Goal: Information Seeking & Learning: Learn about a topic

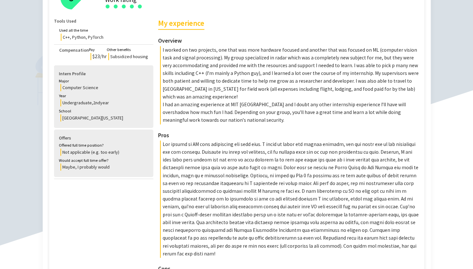
scroll to position [164, 0]
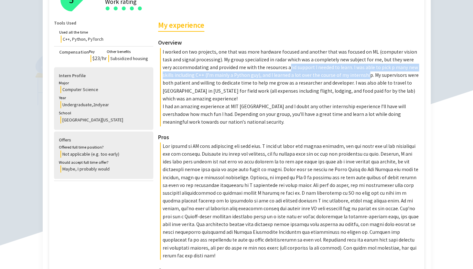
drag, startPoint x: 271, startPoint y: 66, endPoint x: 346, endPoint y: 78, distance: 75.5
click at [346, 78] on p "I worked on two projects, one that was more hardware focused and another that w…" at bounding box center [290, 75] width 261 height 55
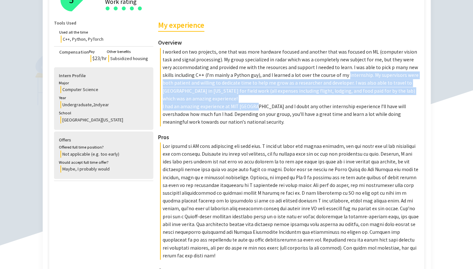
drag, startPoint x: 346, startPoint y: 78, endPoint x: 240, endPoint y: 108, distance: 110.1
click at [240, 108] on div "My experience Overview I worked on two projects, one that was more hardware foc…" at bounding box center [289, 72] width 263 height 107
click at [241, 105] on p "I had an amazing experience at MIT [GEOGRAPHIC_DATA] and I doubt any other inte…" at bounding box center [290, 115] width 261 height 24
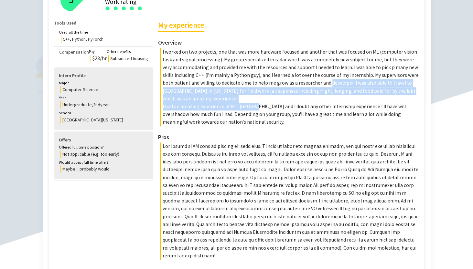
drag, startPoint x: 241, startPoint y: 105, endPoint x: 301, endPoint y: 86, distance: 62.7
click at [301, 86] on div "My experience Overview I worked on two projects, one that was more hardware foc…" at bounding box center [289, 72] width 263 height 107
click at [200, 106] on p "I had an amazing experience at MIT [GEOGRAPHIC_DATA] and I doubt any other inte…" at bounding box center [290, 115] width 261 height 24
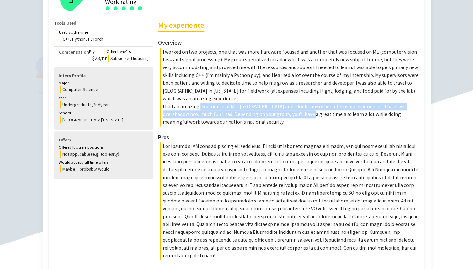
drag, startPoint x: 200, startPoint y: 106, endPoint x: 276, endPoint y: 111, distance: 76.4
click at [277, 111] on p "I had an amazing experience at MIT [GEOGRAPHIC_DATA] and I doubt any other inte…" at bounding box center [290, 115] width 261 height 24
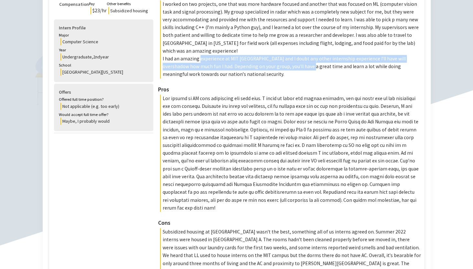
scroll to position [222, 0]
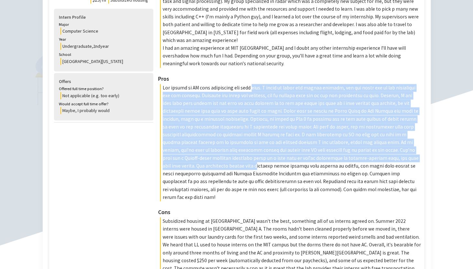
drag, startPoint x: 244, startPoint y: 87, endPoint x: 361, endPoint y: 158, distance: 136.8
click at [361, 158] on p at bounding box center [290, 142] width 261 height 117
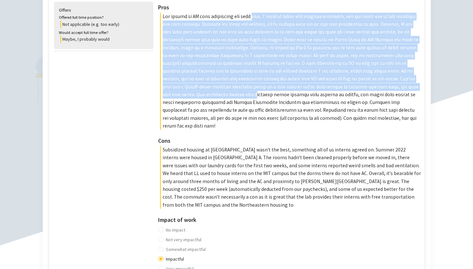
scroll to position [304, 0]
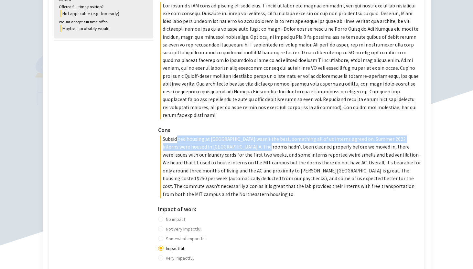
drag, startPoint x: 173, startPoint y: 130, endPoint x: 226, endPoint y: 140, distance: 53.3
click at [226, 140] on p "Subsidized housing at [GEOGRAPHIC_DATA] wasn't the best, something all of us in…" at bounding box center [290, 166] width 261 height 63
drag, startPoint x: 226, startPoint y: 140, endPoint x: 238, endPoint y: 135, distance: 13.9
click at [238, 135] on p "Subsidized housing at [GEOGRAPHIC_DATA] wasn't the best, something all of us in…" at bounding box center [290, 166] width 261 height 63
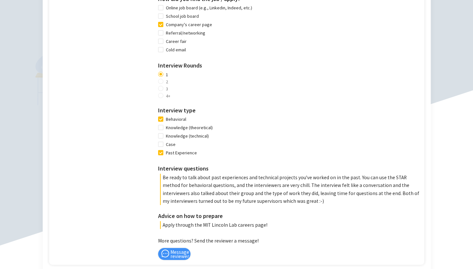
scroll to position [676, 0]
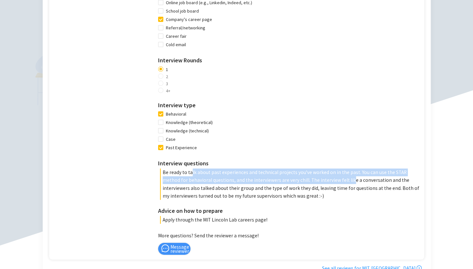
drag, startPoint x: 187, startPoint y: 158, endPoint x: 318, endPoint y: 165, distance: 131.1
click at [318, 169] on p "Be ready to talk about past experiences and technical projects you've worked on…" at bounding box center [290, 184] width 261 height 31
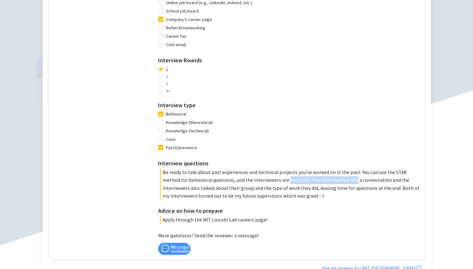
drag, startPoint x: 318, startPoint y: 165, endPoint x: 257, endPoint y: 164, distance: 61.4
click at [257, 169] on p "Be ready to talk about past experiences and technical projects you've worked on…" at bounding box center [290, 184] width 261 height 31
drag, startPoint x: 257, startPoint y: 164, endPoint x: 351, endPoint y: 164, distance: 94.4
click at [351, 169] on p "Be ready to talk about past experiences and technical projects you've worked on…" at bounding box center [290, 184] width 261 height 31
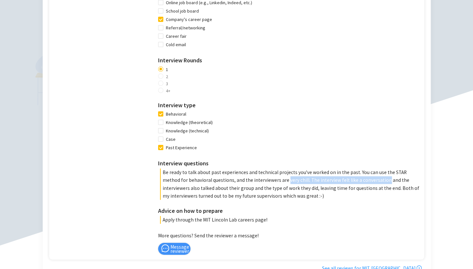
click at [351, 169] on p "Be ready to talk about past experiences and technical projects you've worked on…" at bounding box center [290, 184] width 261 height 31
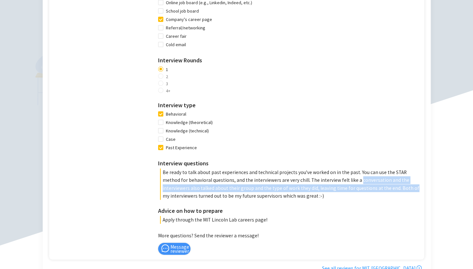
drag, startPoint x: 351, startPoint y: 164, endPoint x: 347, endPoint y: 171, distance: 8.1
click at [347, 171] on p "Be ready to talk about past experiences and technical projects you've worked on…" at bounding box center [290, 184] width 261 height 31
